Goal: Information Seeking & Learning: Learn about a topic

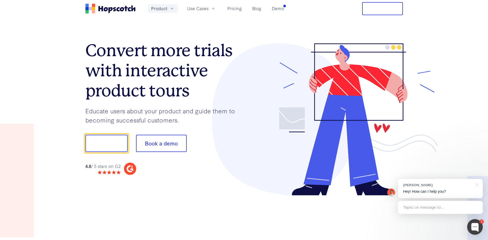
click at [163, 5] on span "Product" at bounding box center [159, 8] width 16 height 7
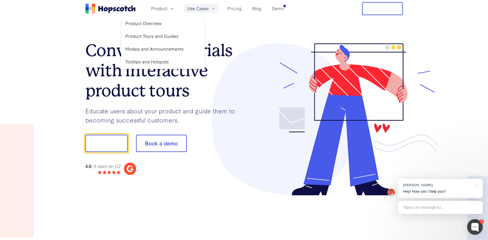
click at [197, 9] on span "Use Cases" at bounding box center [197, 8] width 21 height 7
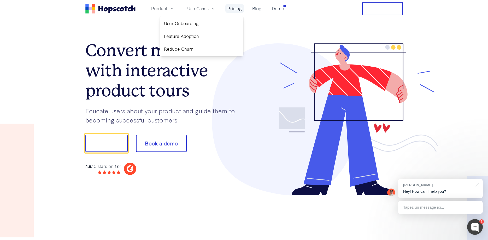
click at [234, 8] on link "Pricing" at bounding box center [234, 8] width 19 height 9
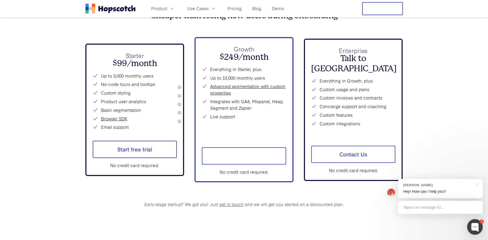
scroll to position [1925, 0]
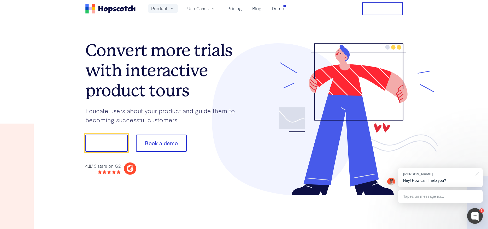
click at [153, 8] on span "Product" at bounding box center [159, 8] width 16 height 7
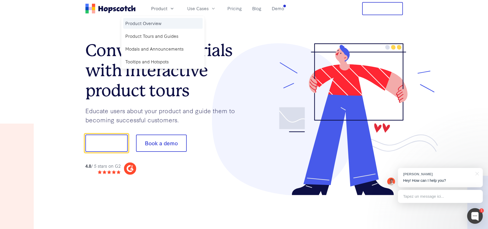
click at [146, 23] on link "Product Overview" at bounding box center [162, 23] width 79 height 11
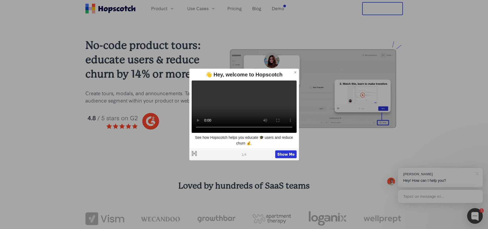
click at [242, 36] on div "No-code product tours: educate users & reduce churn by 14% or more Create tours…" at bounding box center [244, 88] width 488 height 142
click at [294, 70] on icon at bounding box center [295, 72] width 4 height 4
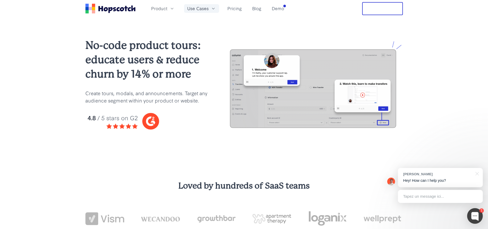
click at [206, 7] on span "Use Cases" at bounding box center [197, 8] width 21 height 7
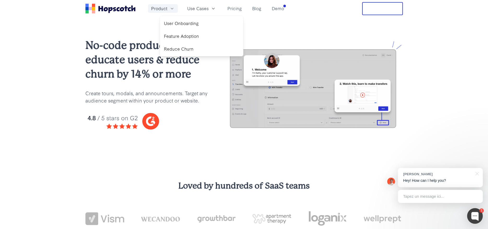
click at [166, 11] on span "Product" at bounding box center [159, 8] width 16 height 7
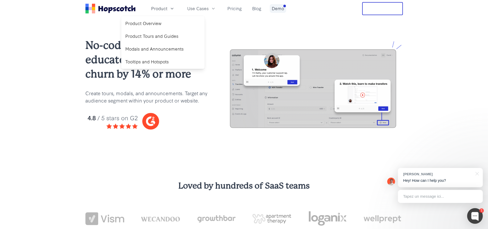
click at [276, 7] on link "Demo" at bounding box center [278, 8] width 16 height 9
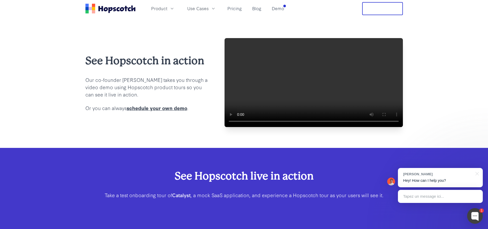
click at [167, 111] on link "schedule your own demo" at bounding box center [157, 107] width 61 height 7
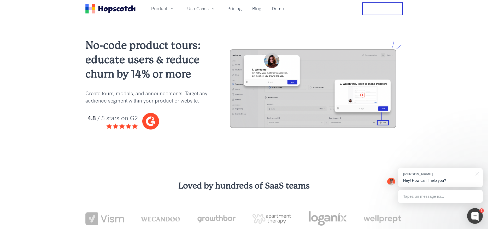
click at [163, 71] on h2 "No-code product tours: educate users & reduce churn by 14% or more" at bounding box center [146, 59] width 122 height 43
click at [126, 6] on icon "Home" at bounding box center [110, 9] width 50 height 10
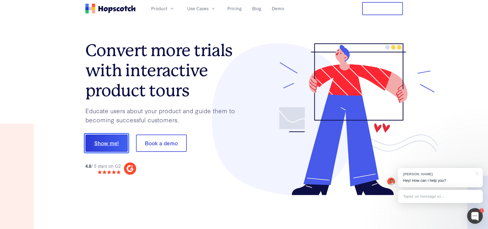
click at [114, 144] on button "Show me!" at bounding box center [106, 143] width 42 height 17
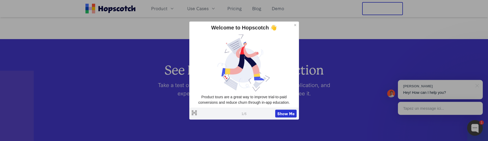
scroll to position [2516, 0]
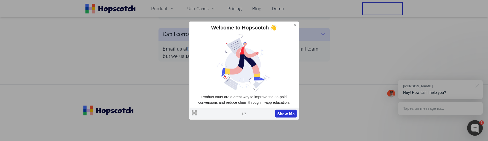
click at [295, 26] on icon at bounding box center [295, 25] width 4 height 4
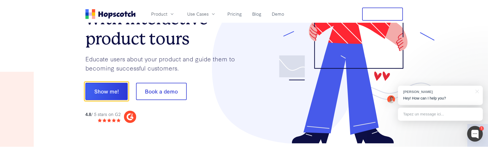
scroll to position [0, 0]
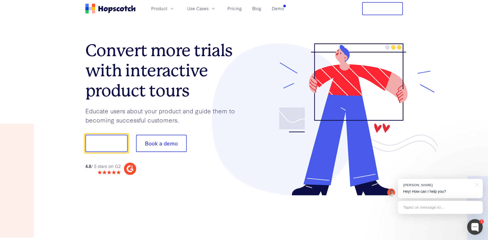
click at [235, 3] on div "Product Use Cases Pricing Blog Demo" at bounding box center [185, 8] width 201 height 13
click at [235, 8] on link "Pricing" at bounding box center [234, 8] width 19 height 9
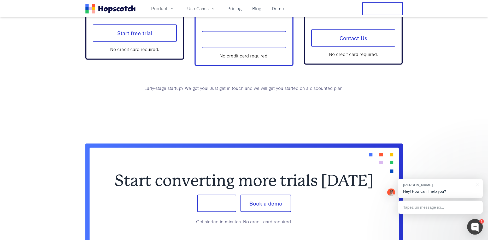
scroll to position [1996, 0]
